Goal: Transaction & Acquisition: Purchase product/service

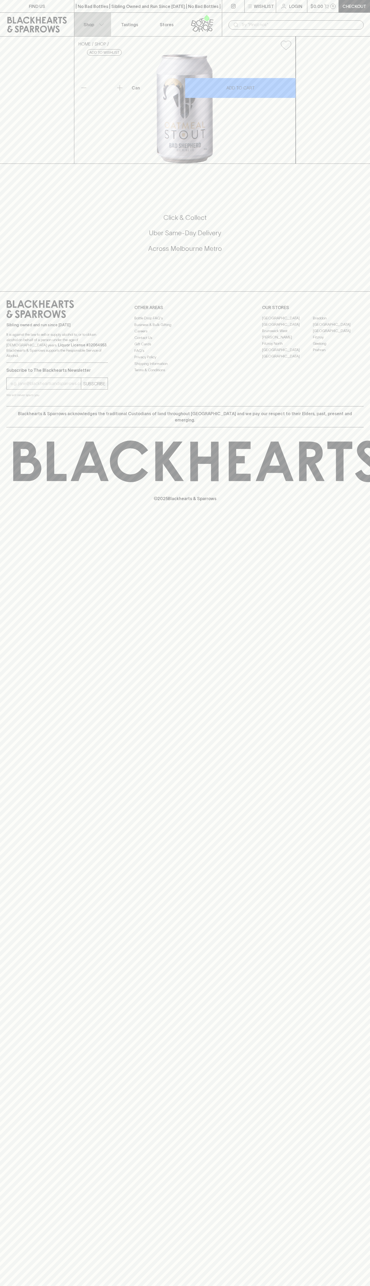
click at [96, 20] on button "Shop" at bounding box center [92, 25] width 37 height 24
click at [19, 1286] on html "FIND US | No Bad Bottles | Sibling Owned and Run Since 2006 | No Bad Bottles | …" at bounding box center [185, 643] width 370 height 1286
click at [2, 473] on div at bounding box center [185, 643] width 370 height 1286
